Goal: Entertainment & Leisure: Consume media (video, audio)

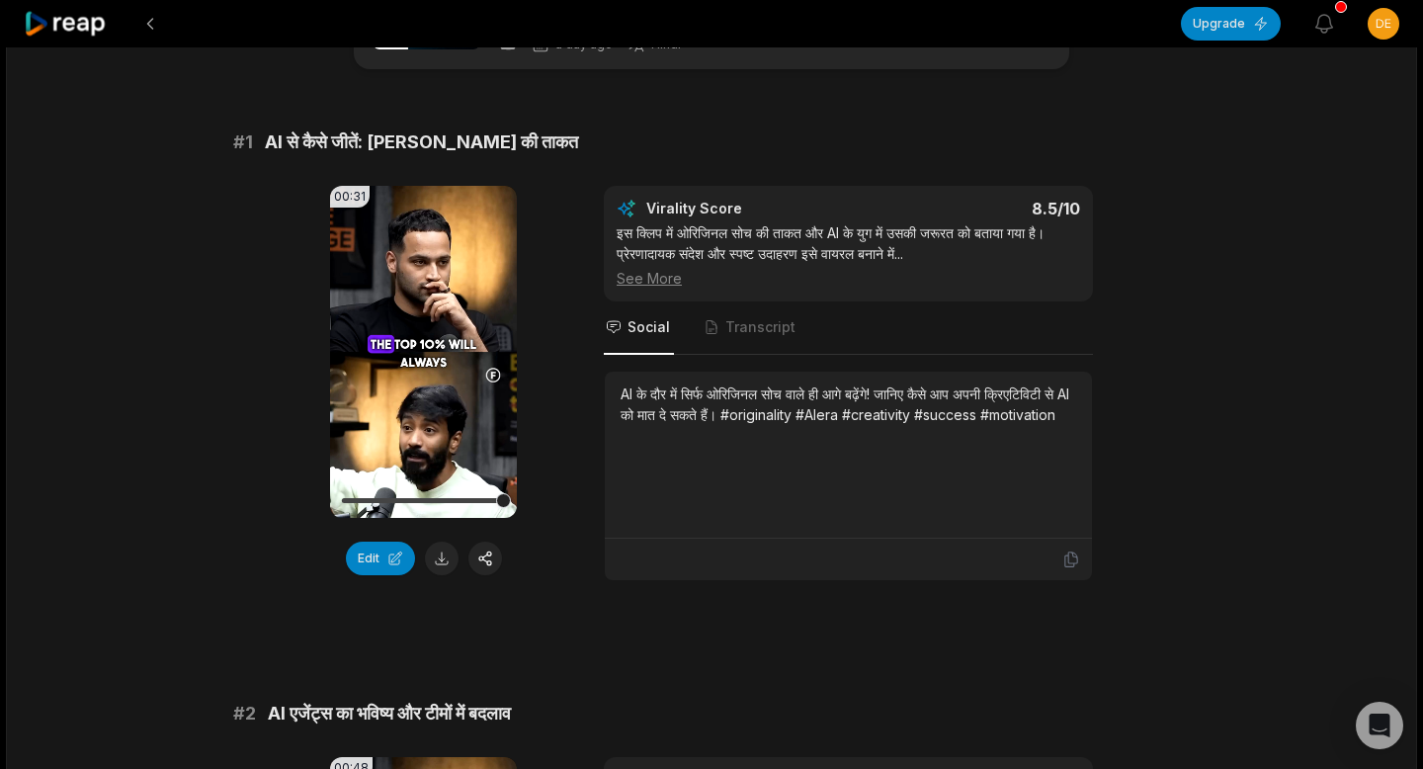
scroll to position [101, 0]
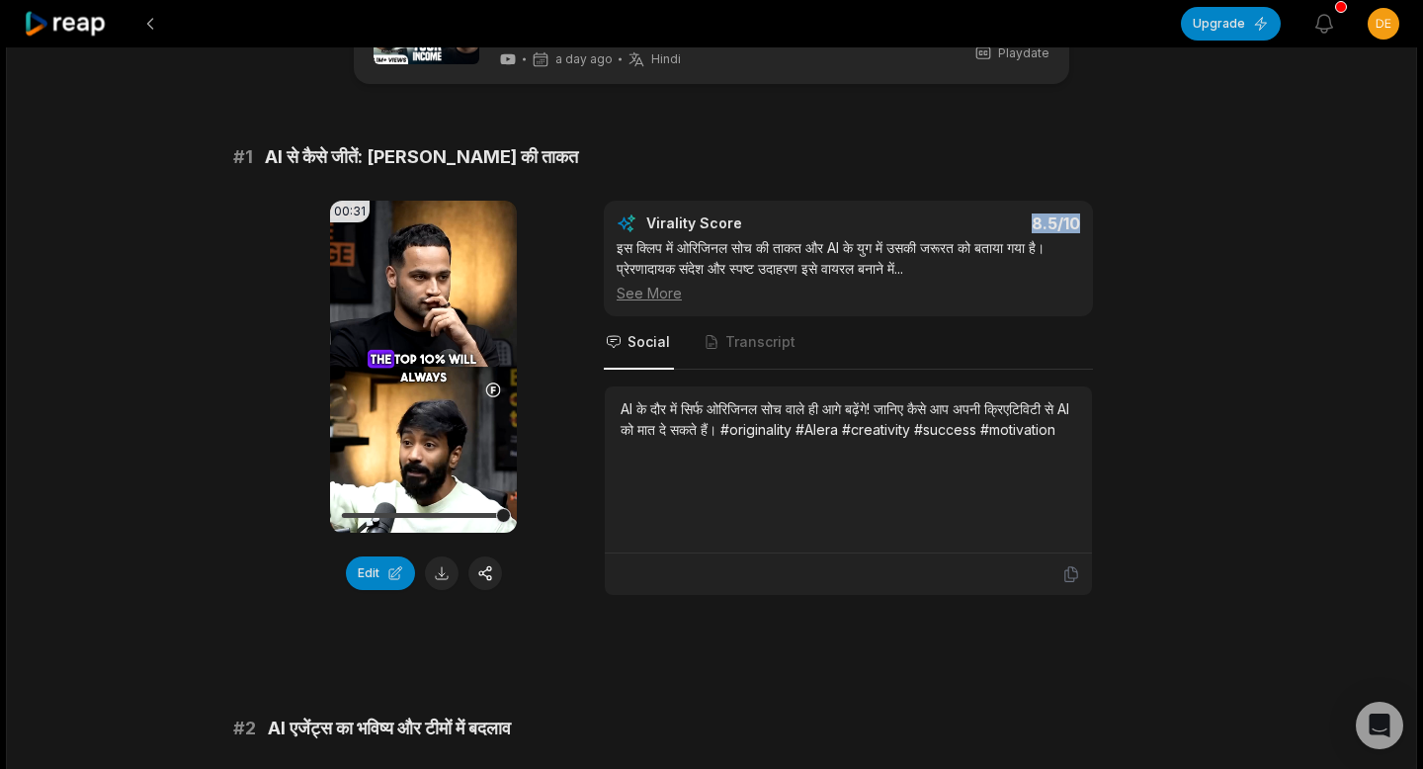
drag, startPoint x: 1031, startPoint y: 226, endPoint x: 1083, endPoint y: 226, distance: 51.4
click at [1083, 226] on div "Virality Score 8.5 /10 इस क्लिप में ओरिजिनल सोच की ताकत और AI के युग में उसकी ज…" at bounding box center [848, 259] width 489 height 116
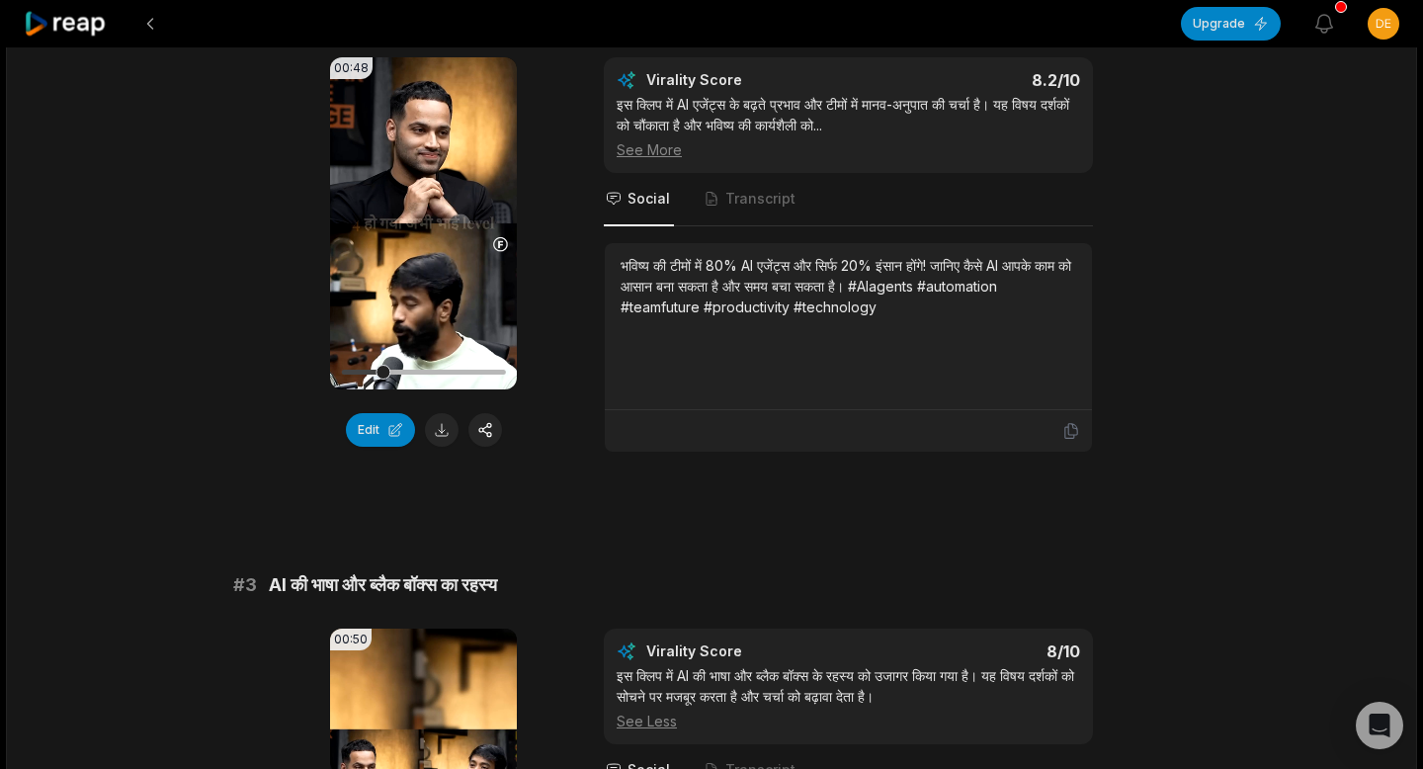
scroll to position [814, 0]
drag, startPoint x: 1030, startPoint y: 71, endPoint x: 1114, endPoint y: 72, distance: 84.0
click at [1114, 72] on div "00:48 Your browser does not support mp4 format. Edit Virality Score 8.2 /10 इस …" at bounding box center [711, 255] width 956 height 395
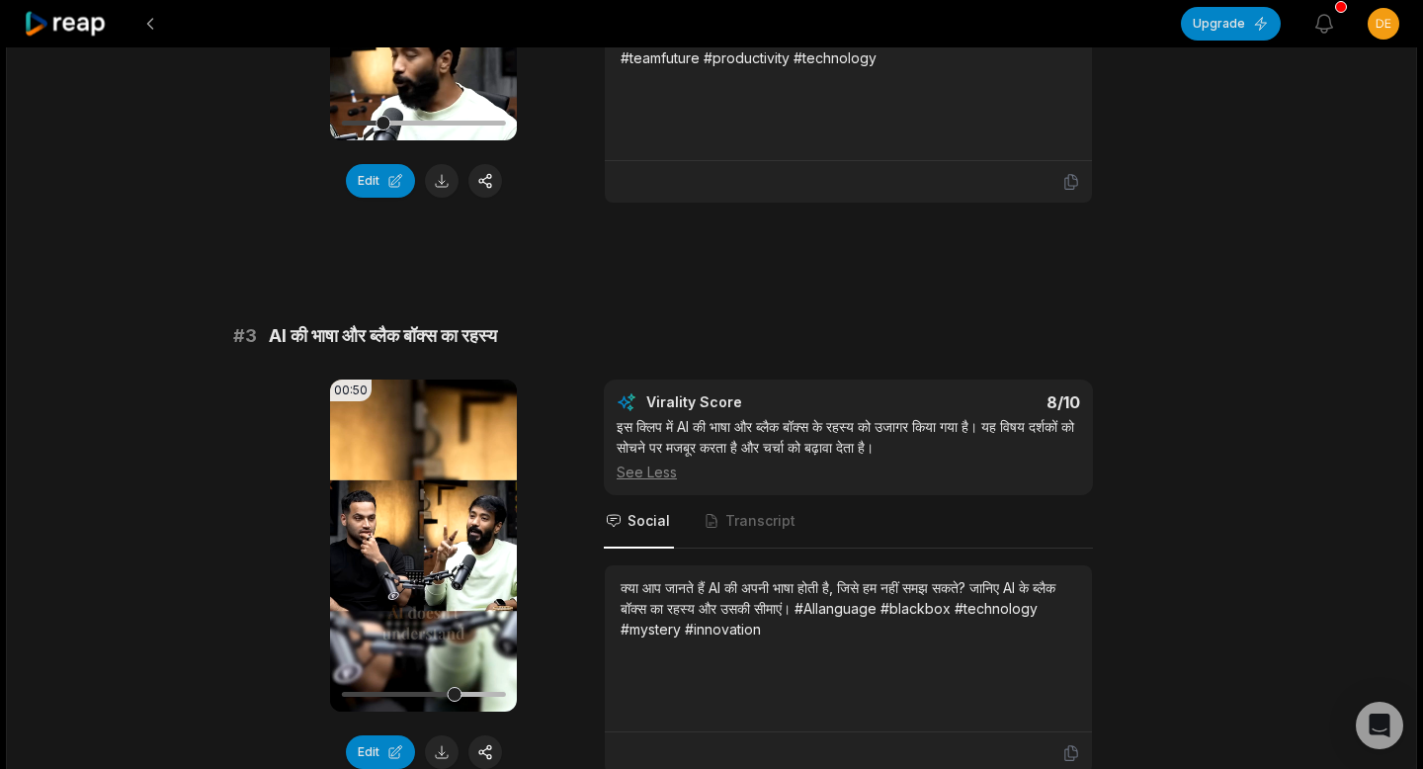
scroll to position [0, 0]
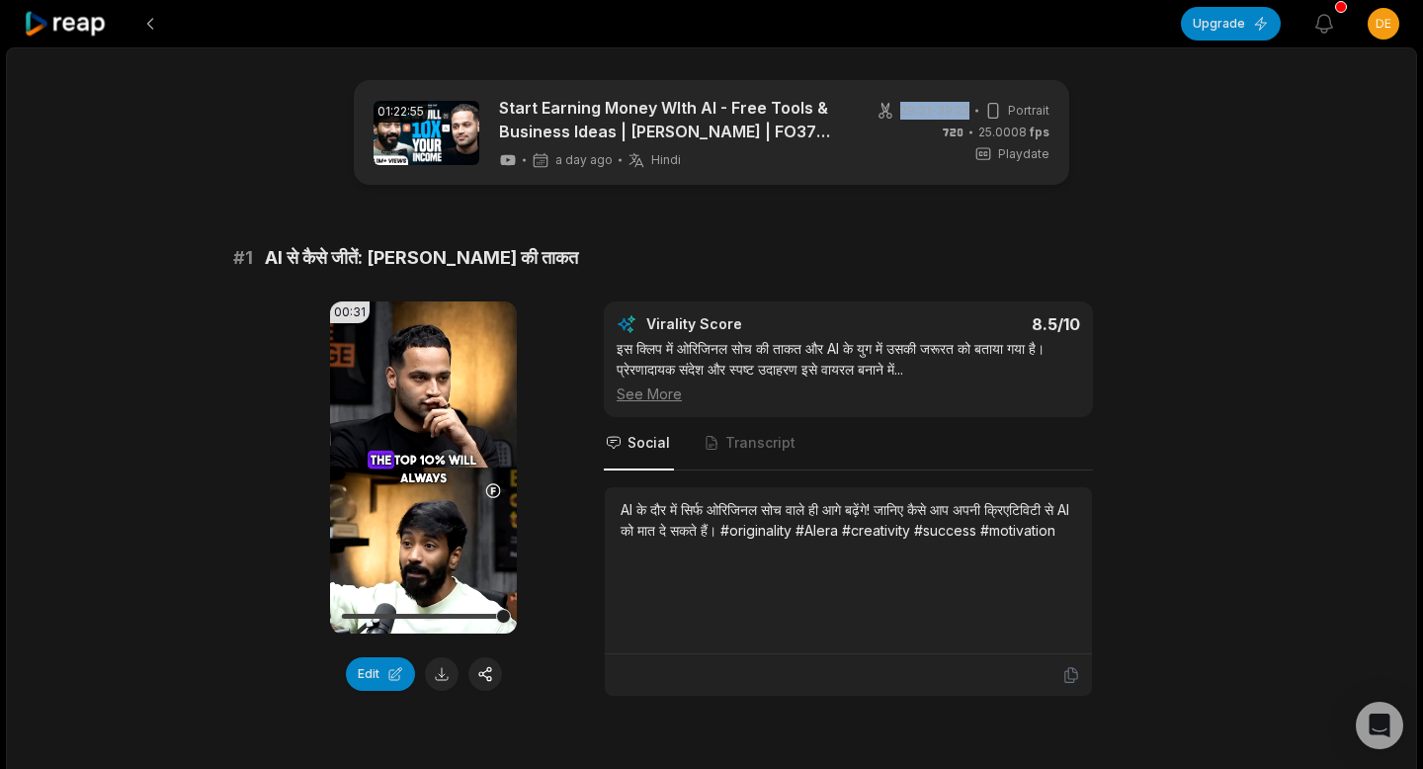
drag, startPoint x: 891, startPoint y: 111, endPoint x: 971, endPoint y: 113, distance: 80.0
click at [971, 113] on div "29:31 - 39:22 Portrait" at bounding box center [962, 111] width 173 height 18
click at [417, 466] on icon at bounding box center [423, 466] width 15 height 17
click at [413, 482] on video "Your browser does not support mp4 format." at bounding box center [423, 467] width 187 height 332
click at [417, 481] on video "Your browser does not support mp4 format." at bounding box center [423, 467] width 187 height 332
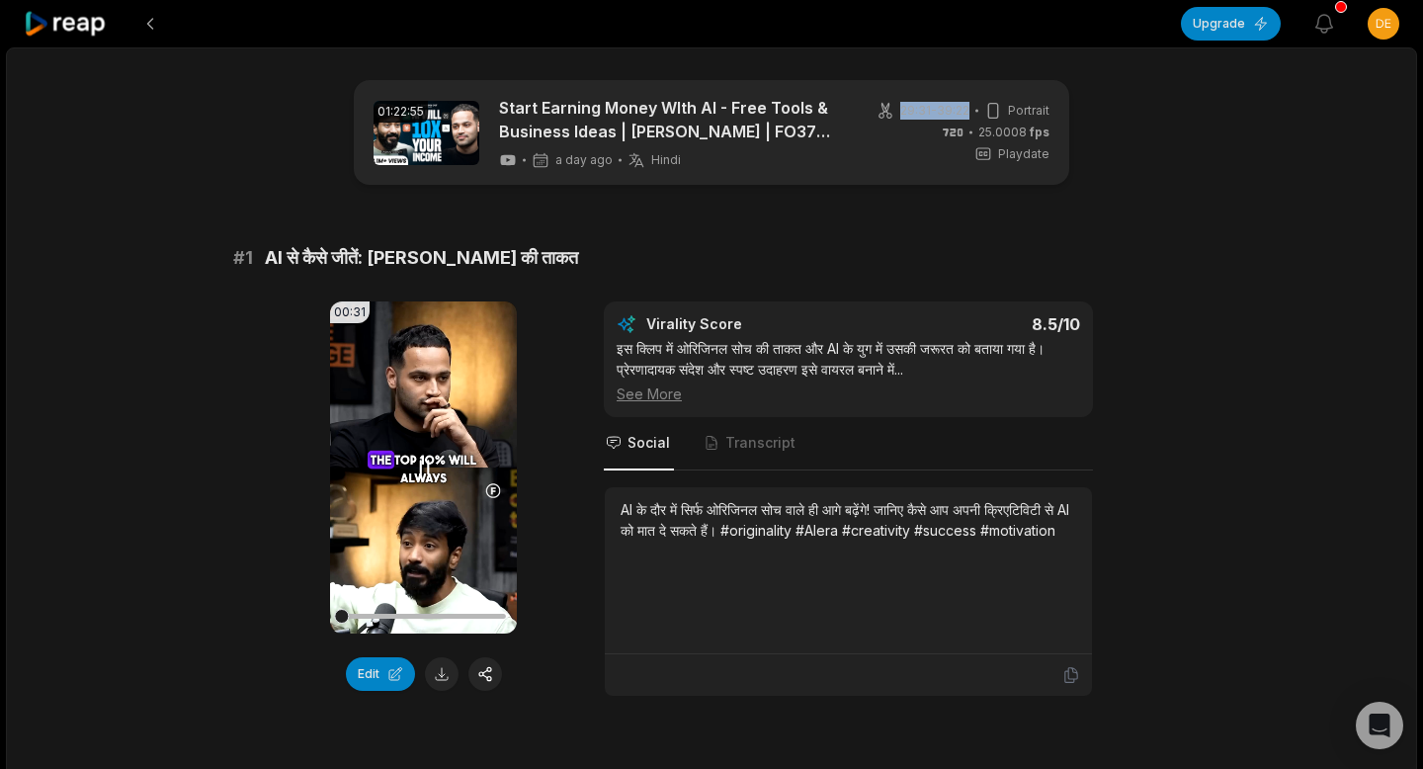
click at [427, 475] on icon at bounding box center [424, 467] width 24 height 24
